Goal: Task Accomplishment & Management: Use online tool/utility

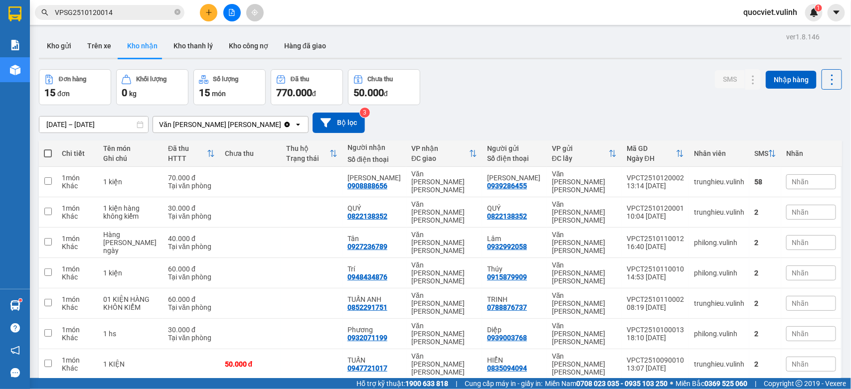
click at [71, 51] on button "Kho gửi" at bounding box center [59, 46] width 40 height 24
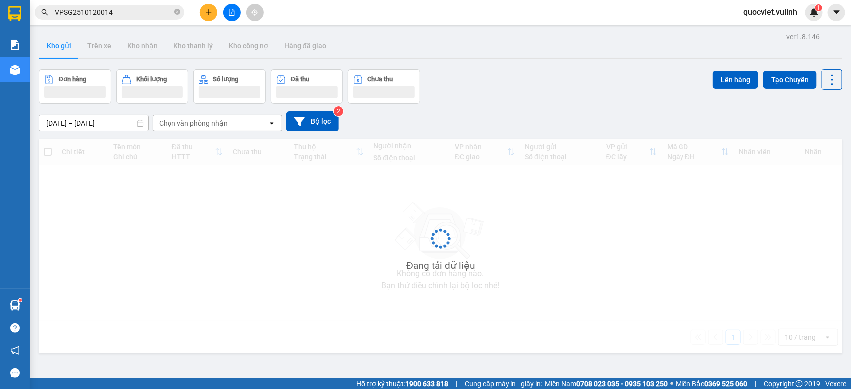
click at [63, 47] on button "Kho gửi" at bounding box center [59, 46] width 40 height 24
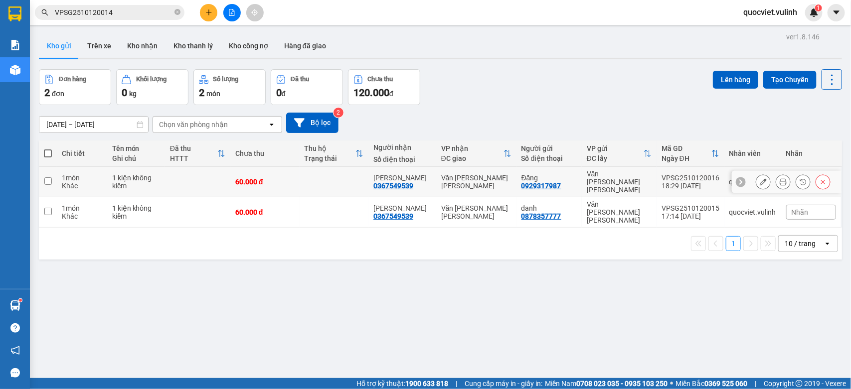
click at [760, 178] on icon at bounding box center [763, 181] width 7 height 7
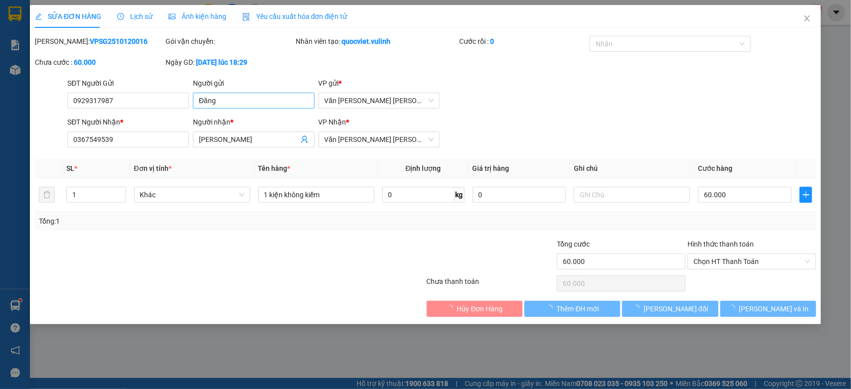
type input "0929317987"
type input "Đăng"
type input "0367549539"
type input "[PERSON_NAME]"
type input "60.000"
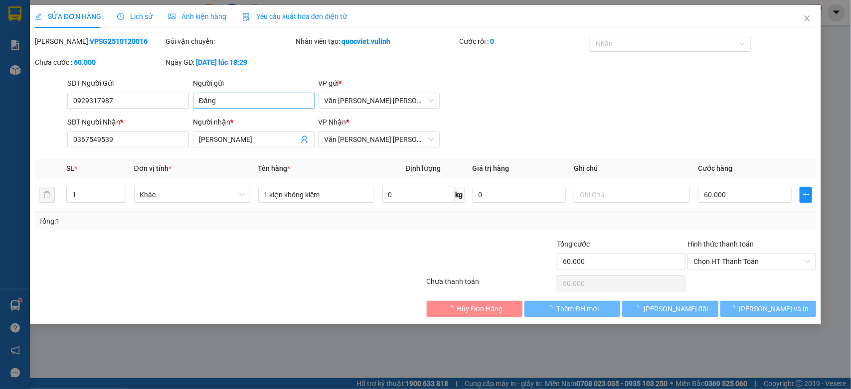
type input "60.000"
click at [272, 100] on input "Đăng" at bounding box center [254, 101] width 122 height 16
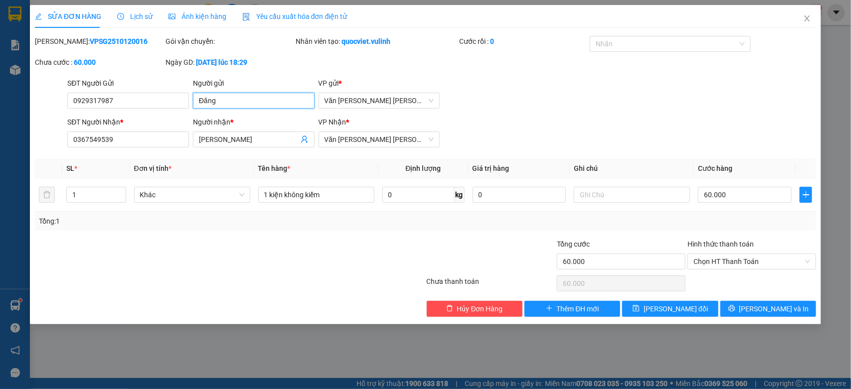
click at [272, 100] on input "Đăng" at bounding box center [254, 101] width 122 height 16
click at [180, 103] on input "0929317987" at bounding box center [128, 101] width 122 height 16
click at [808, 18] on icon "close" at bounding box center [807, 18] width 8 height 8
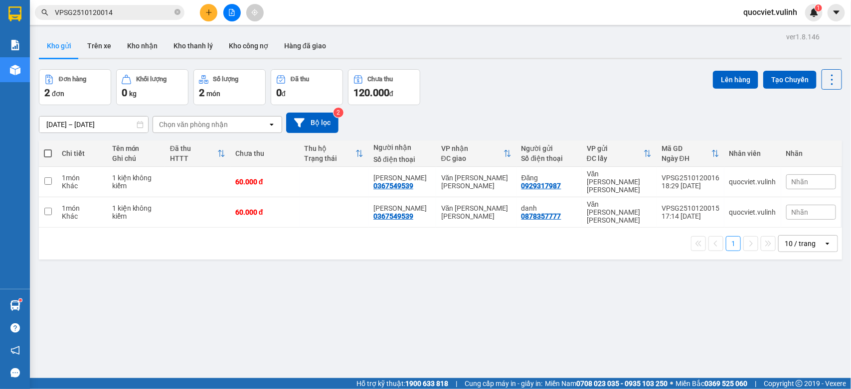
click at [51, 151] on th at bounding box center [48, 154] width 18 height 26
click at [48, 151] on span at bounding box center [48, 154] width 8 height 8
click at [48, 149] on input "checkbox" at bounding box center [48, 149] width 0 height 0
checkbox input "true"
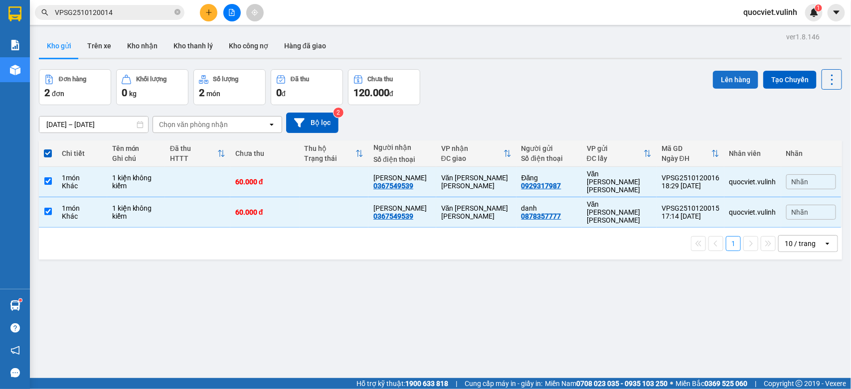
click at [713, 71] on button "Lên hàng" at bounding box center [735, 80] width 45 height 18
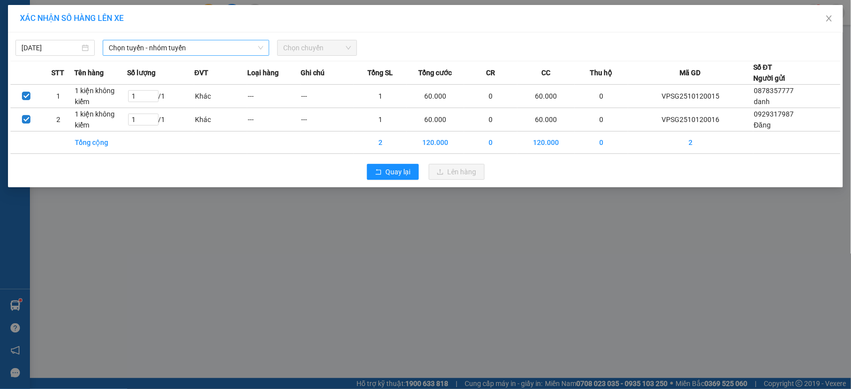
click at [146, 45] on span "Chọn tuyến - nhóm tuyến" at bounding box center [186, 47] width 154 height 15
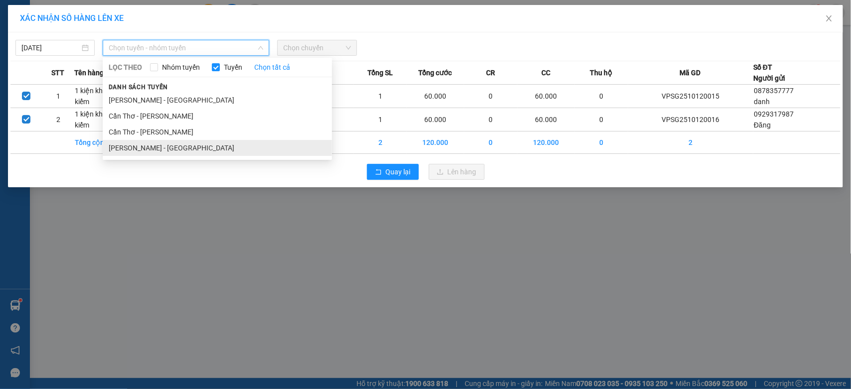
click at [155, 144] on li "[PERSON_NAME] - [GEOGRAPHIC_DATA]" at bounding box center [217, 148] width 229 height 16
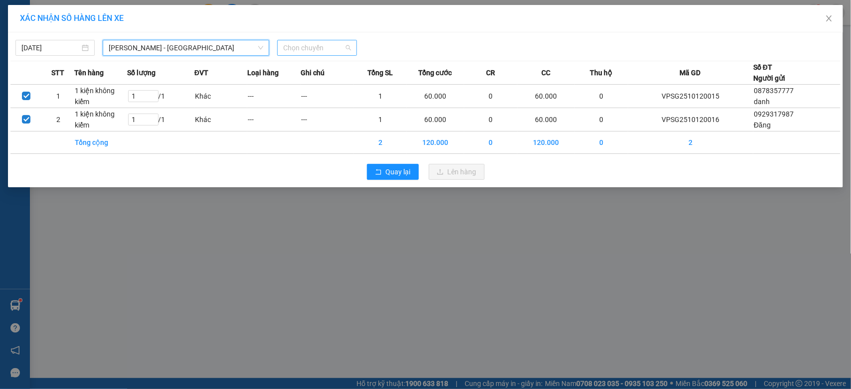
click at [327, 45] on span "Chọn chuyến" at bounding box center [316, 47] width 67 height 15
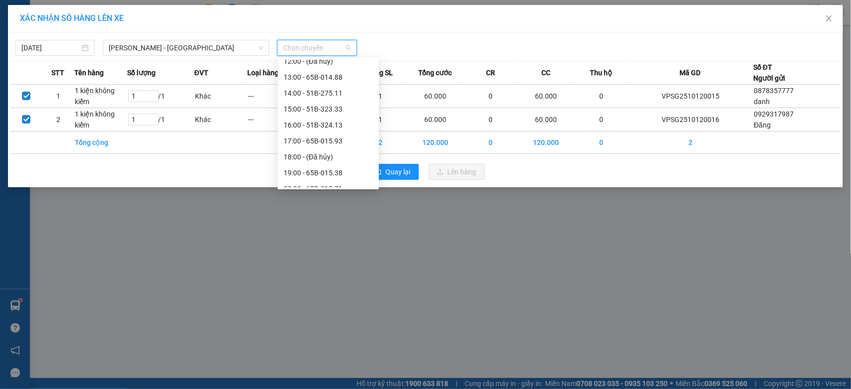
scroll to position [175, 0]
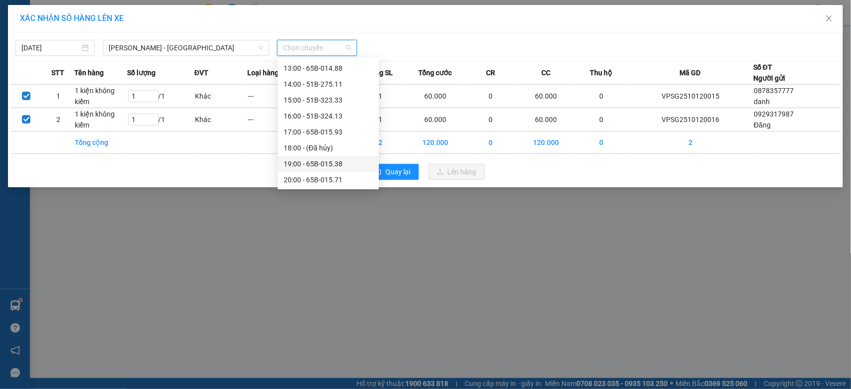
click at [350, 165] on div "19:00 - 65B-015.38" at bounding box center [328, 163] width 89 height 11
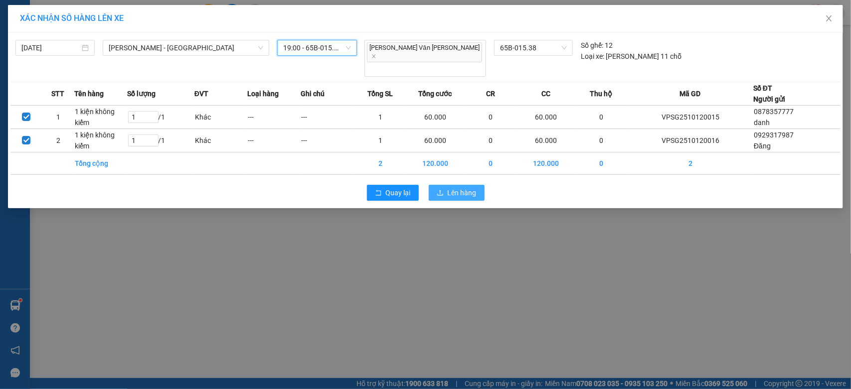
click at [451, 187] on span "Lên hàng" at bounding box center [462, 192] width 29 height 11
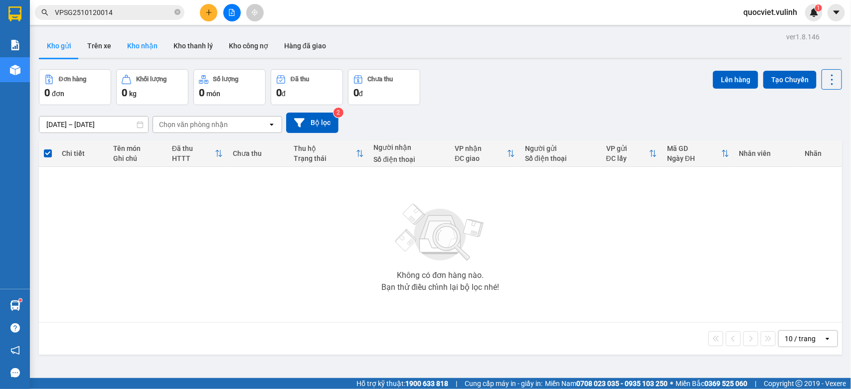
click at [145, 44] on button "Kho nhận" at bounding box center [142, 46] width 46 height 24
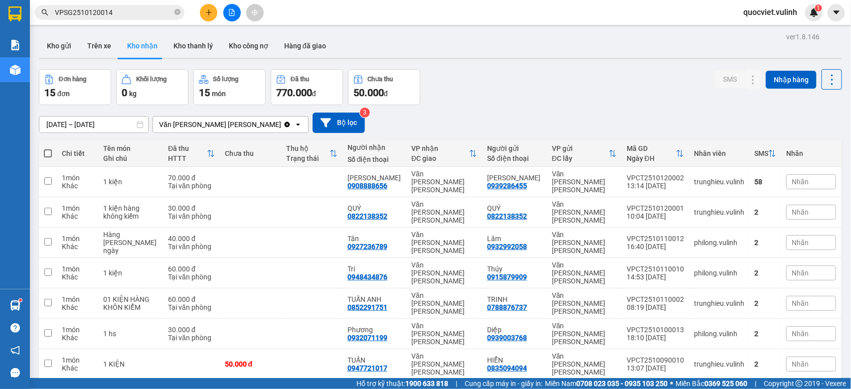
scroll to position [83, 0]
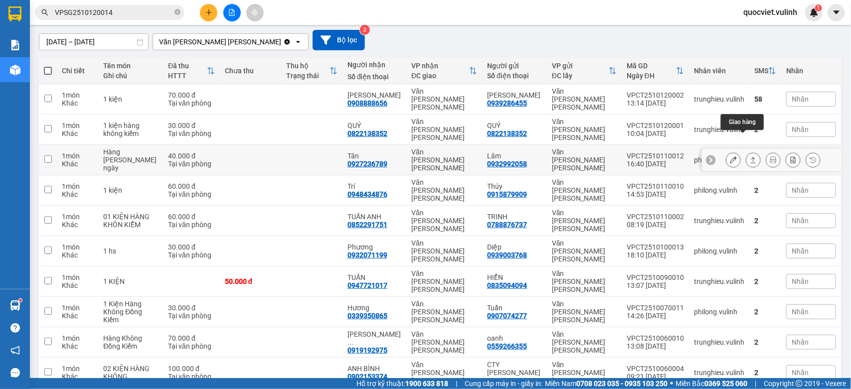
click at [750, 156] on icon at bounding box center [753, 159] width 7 height 7
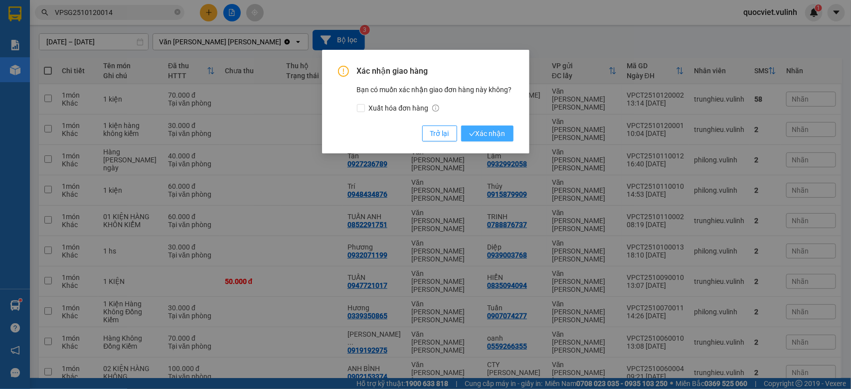
click at [501, 130] on span "Xác nhận" at bounding box center [487, 133] width 36 height 11
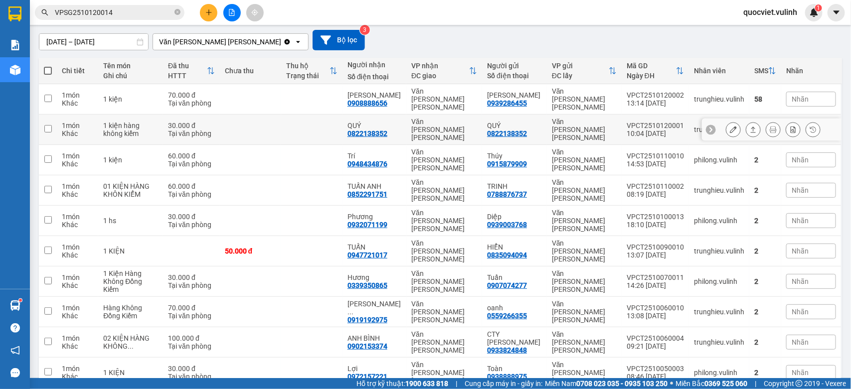
click at [750, 126] on icon at bounding box center [753, 129] width 7 height 7
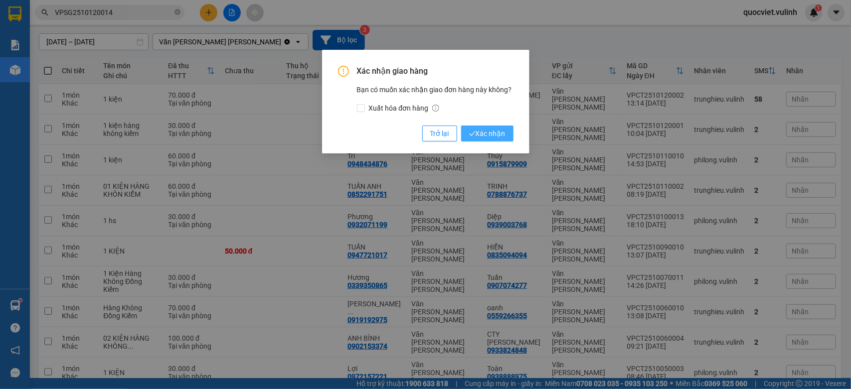
click at [497, 140] on button "Xác nhận" at bounding box center [487, 134] width 52 height 16
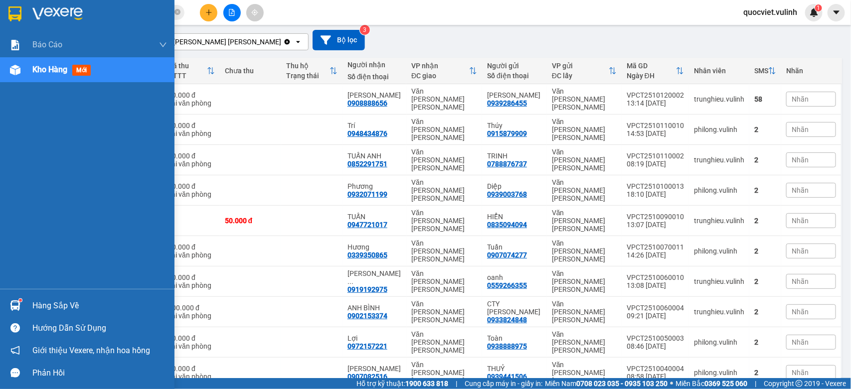
click at [8, 303] on div at bounding box center [14, 305] width 17 height 17
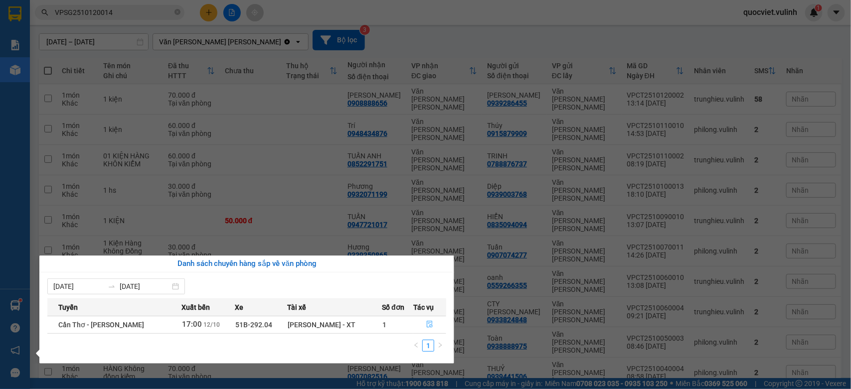
click at [432, 322] on icon "file-done" at bounding box center [429, 324] width 7 height 7
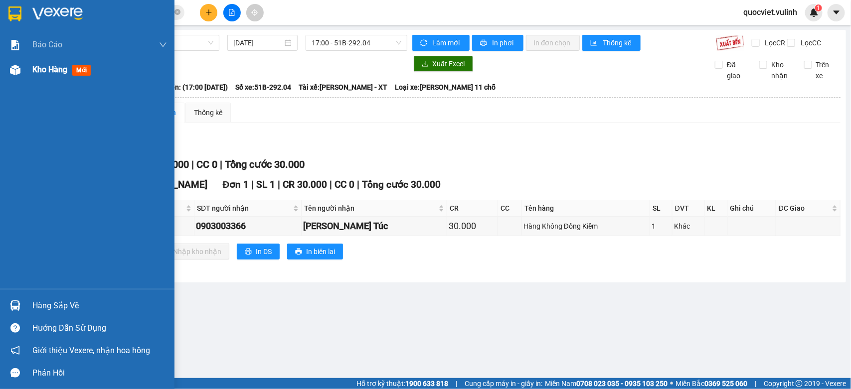
click at [14, 68] on img at bounding box center [15, 70] width 10 height 10
